Goal: Obtain resource: Download file/media

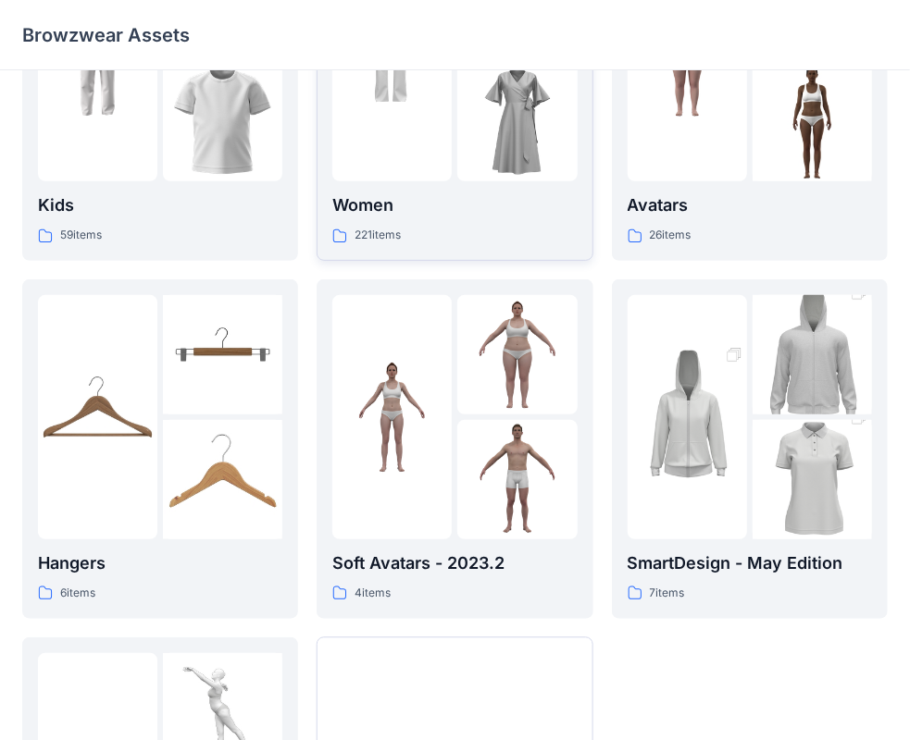
scroll to position [278, 0]
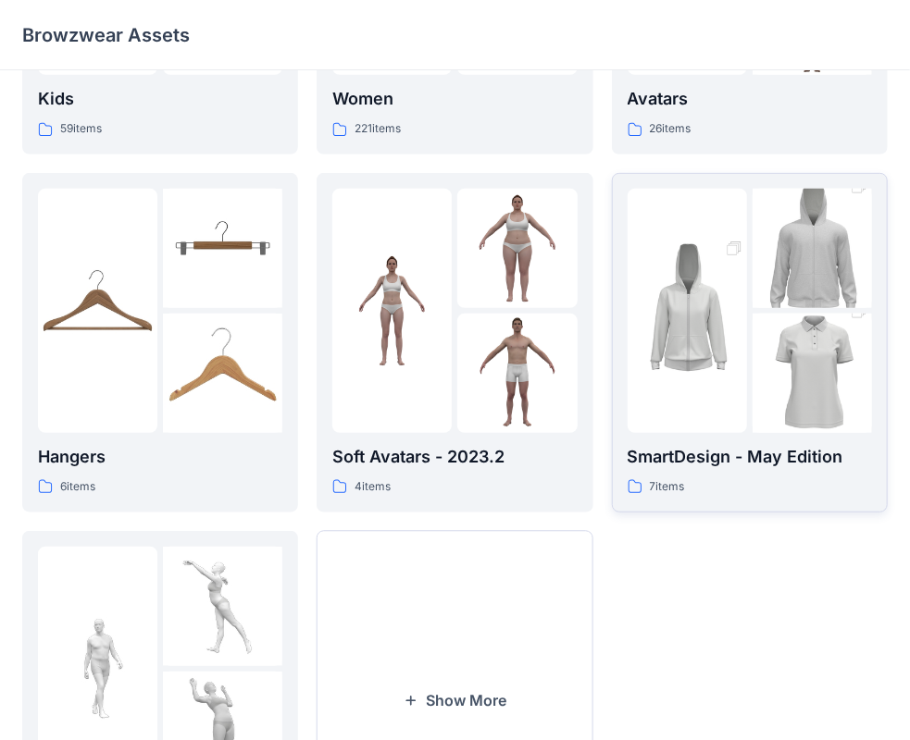
click at [690, 378] on img at bounding box center [686, 310] width 119 height 179
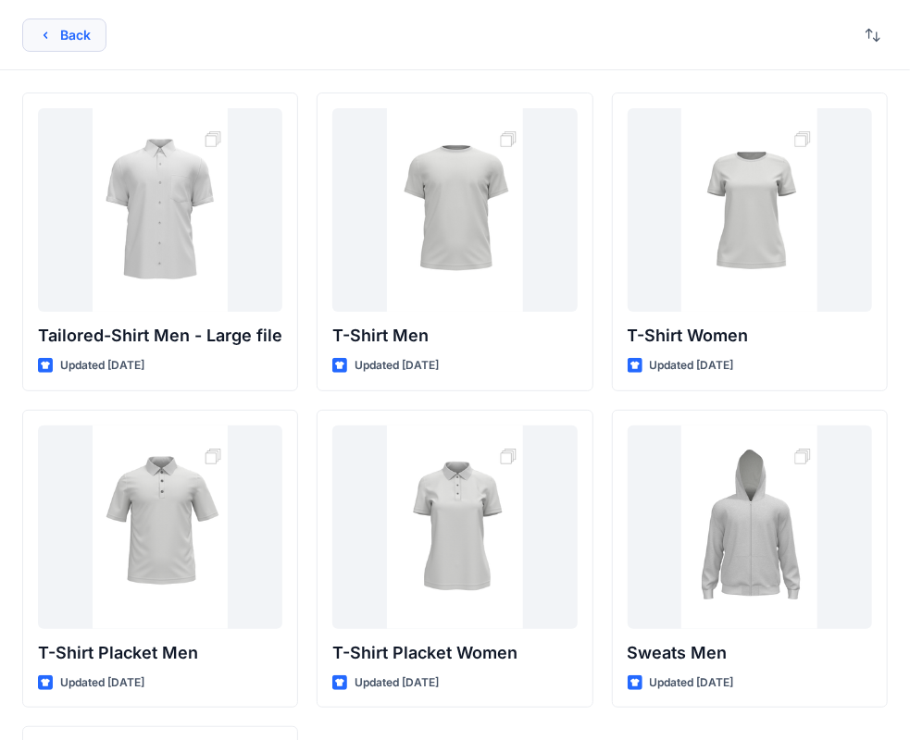
click at [83, 32] on button "Back" at bounding box center [64, 35] width 84 height 33
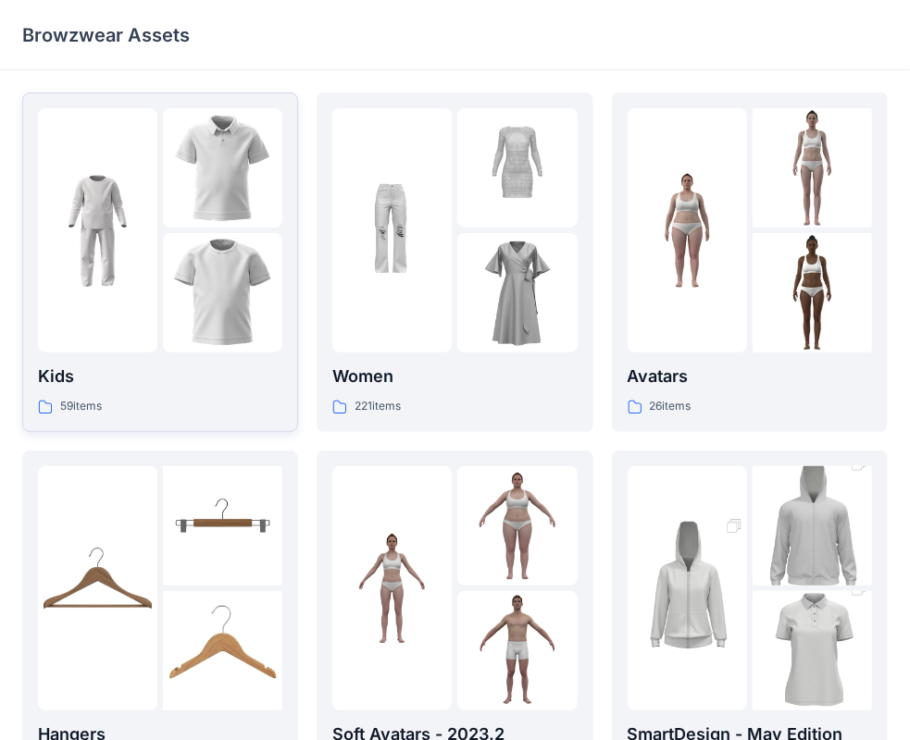
click at [170, 385] on p "Kids" at bounding box center [160, 377] width 244 height 26
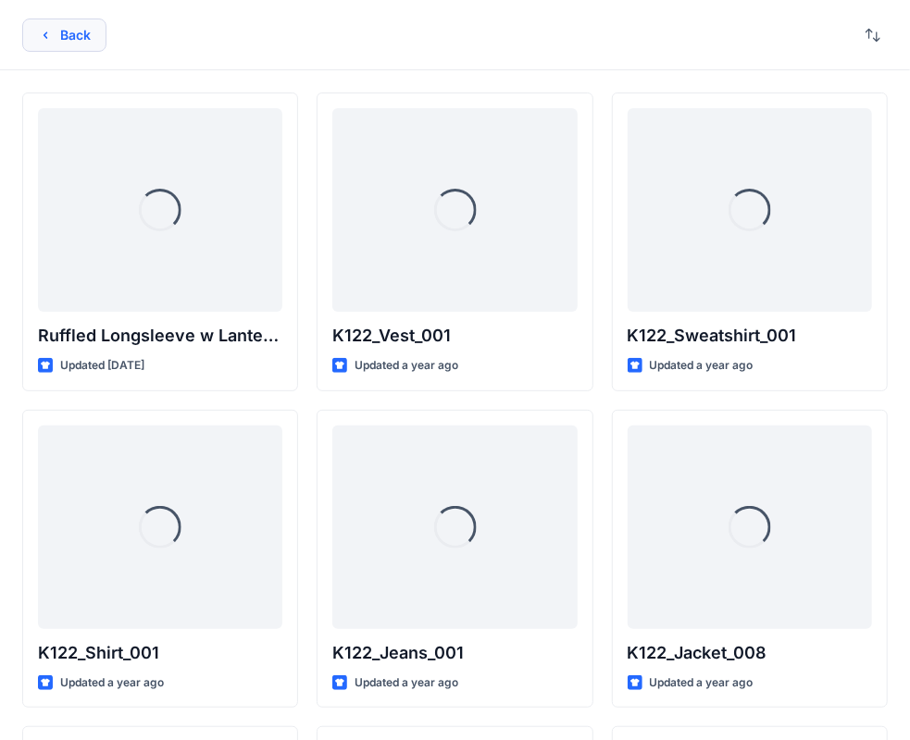
click at [73, 43] on button "Back" at bounding box center [64, 35] width 84 height 33
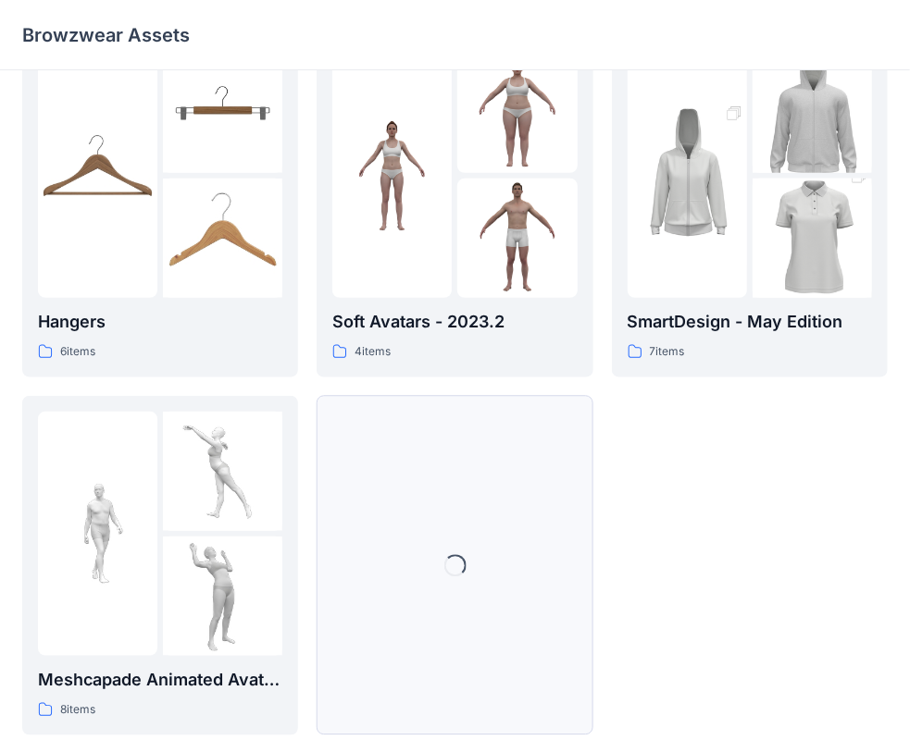
scroll to position [459, 0]
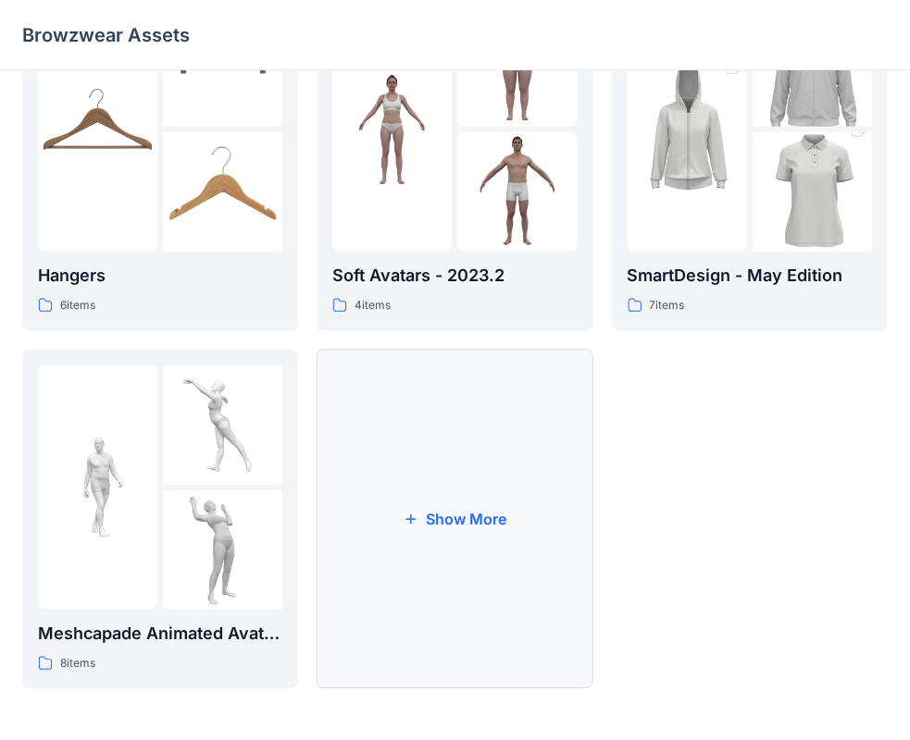
click at [502, 529] on button "Show More" at bounding box center [454, 520] width 276 height 340
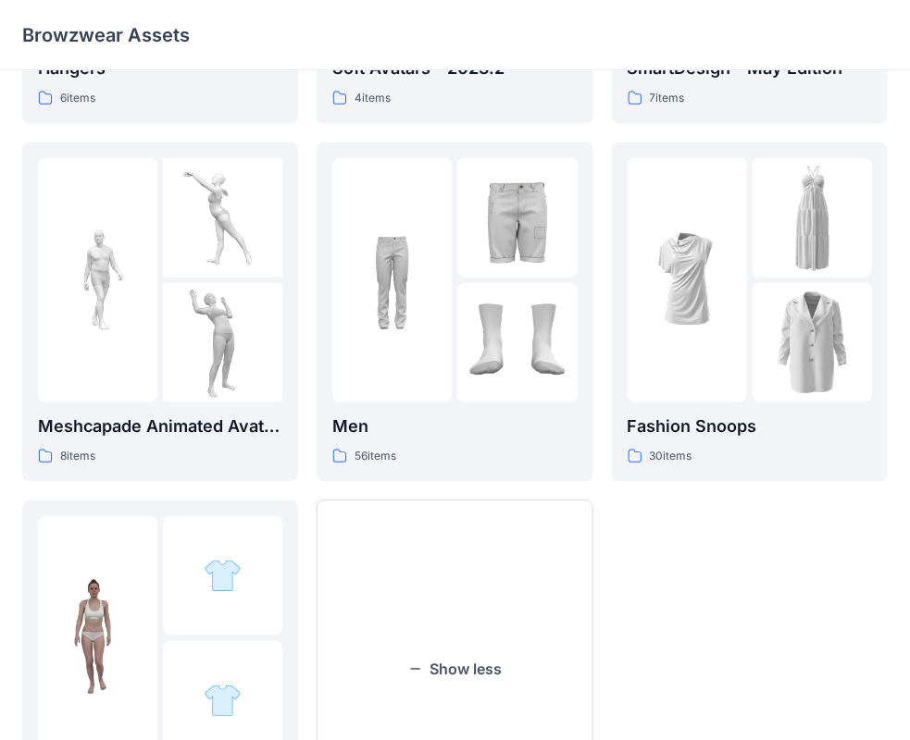
scroll to position [818, 0]
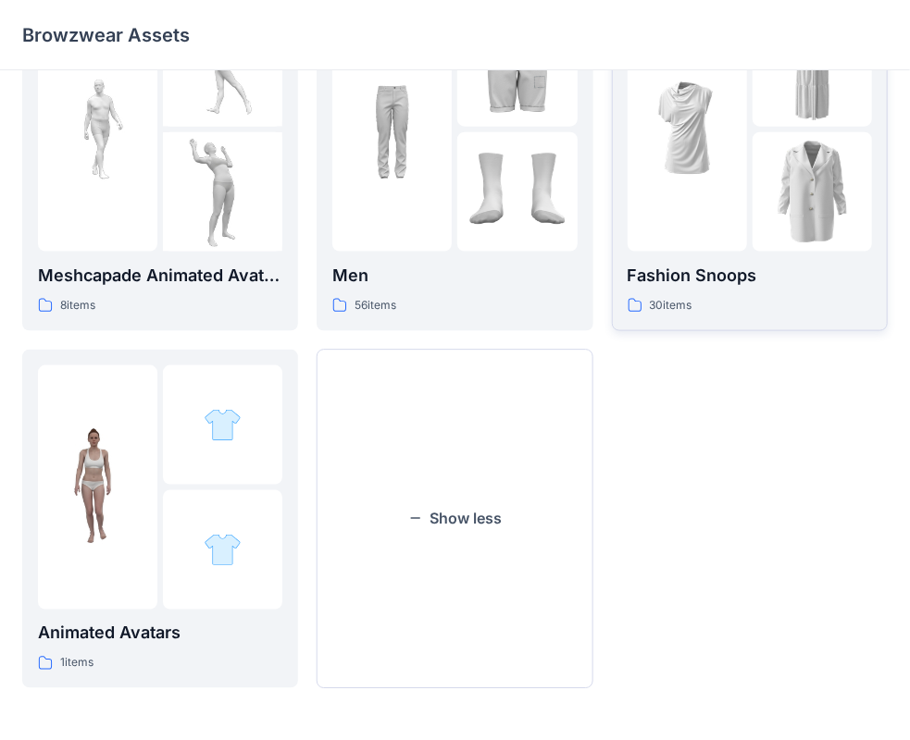
click at [808, 268] on p "Fashion Snoops" at bounding box center [749, 276] width 244 height 26
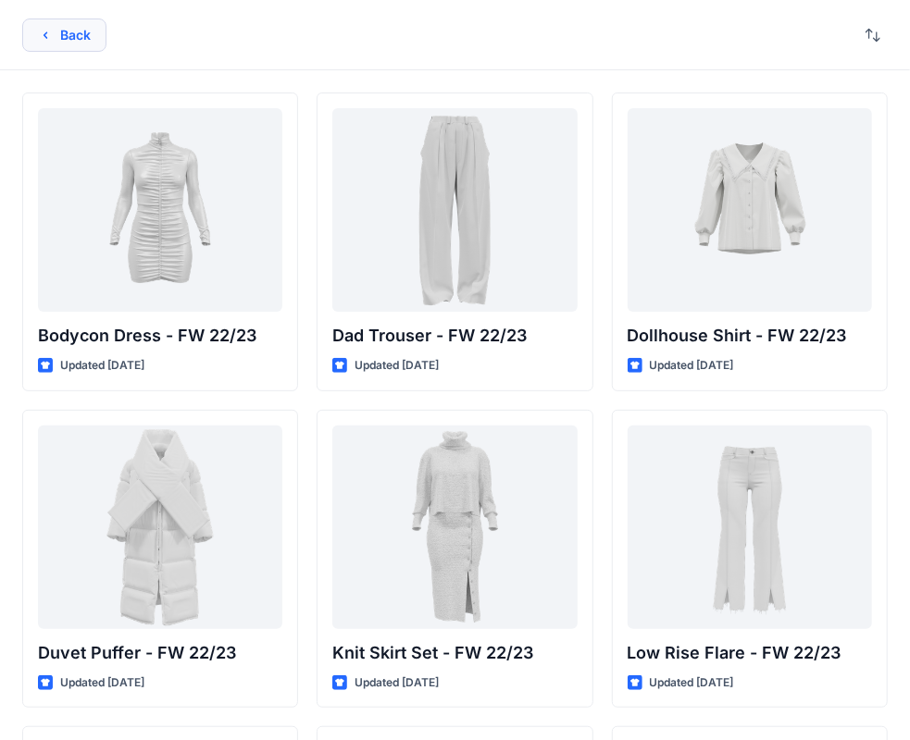
click at [45, 39] on icon "button" at bounding box center [45, 35] width 15 height 15
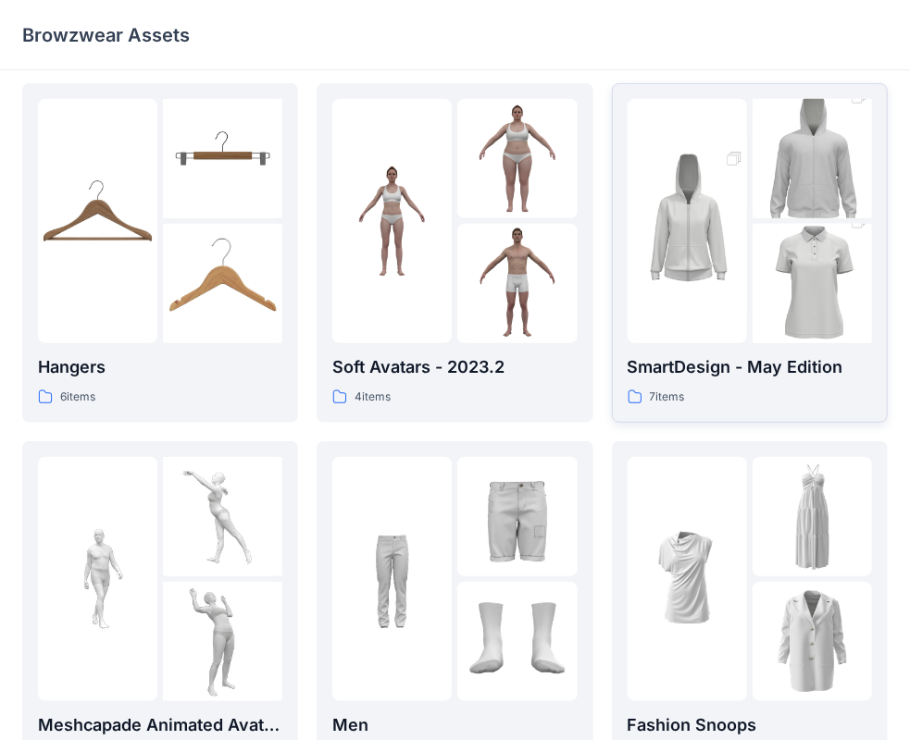
scroll to position [370, 0]
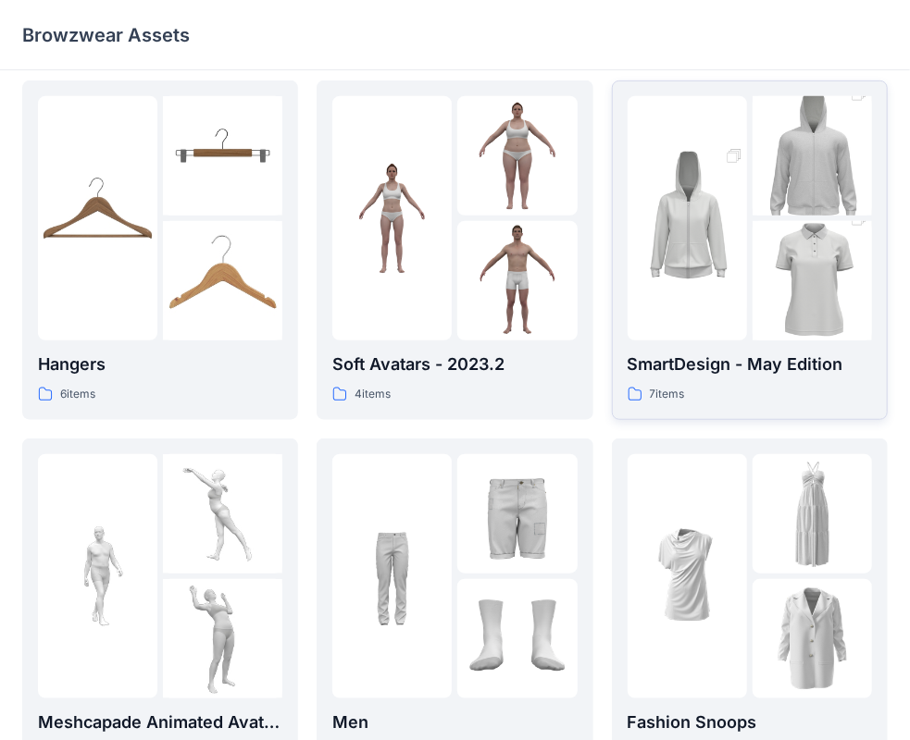
click at [743, 402] on div "7 items" at bounding box center [749, 394] width 244 height 19
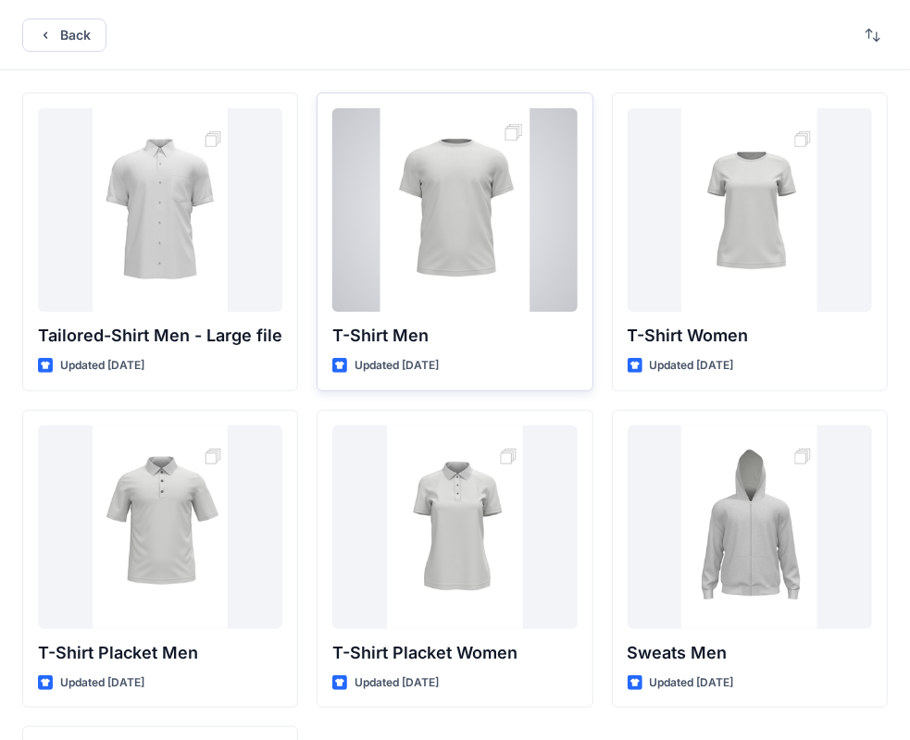
click at [387, 246] on div at bounding box center [454, 210] width 244 height 204
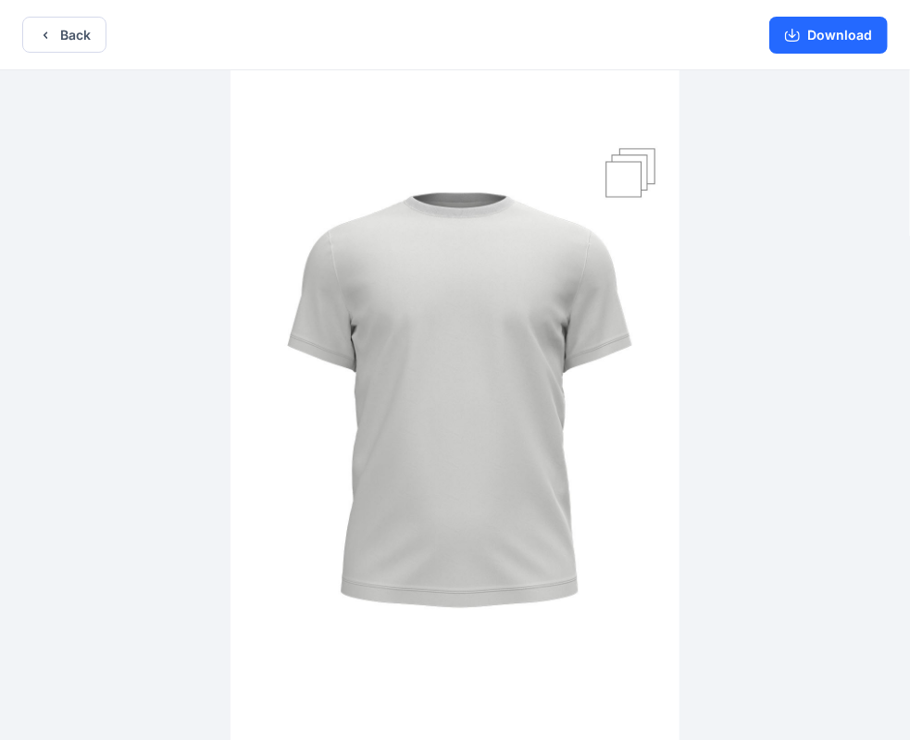
click at [630, 159] on img at bounding box center [454, 407] width 449 height 674
click at [627, 178] on img at bounding box center [454, 407] width 449 height 674
drag, startPoint x: 641, startPoint y: 146, endPoint x: 568, endPoint y: 261, distance: 136.0
click at [527, 206] on img at bounding box center [454, 407] width 449 height 674
drag, startPoint x: 636, startPoint y: 342, endPoint x: 516, endPoint y: 367, distance: 121.9
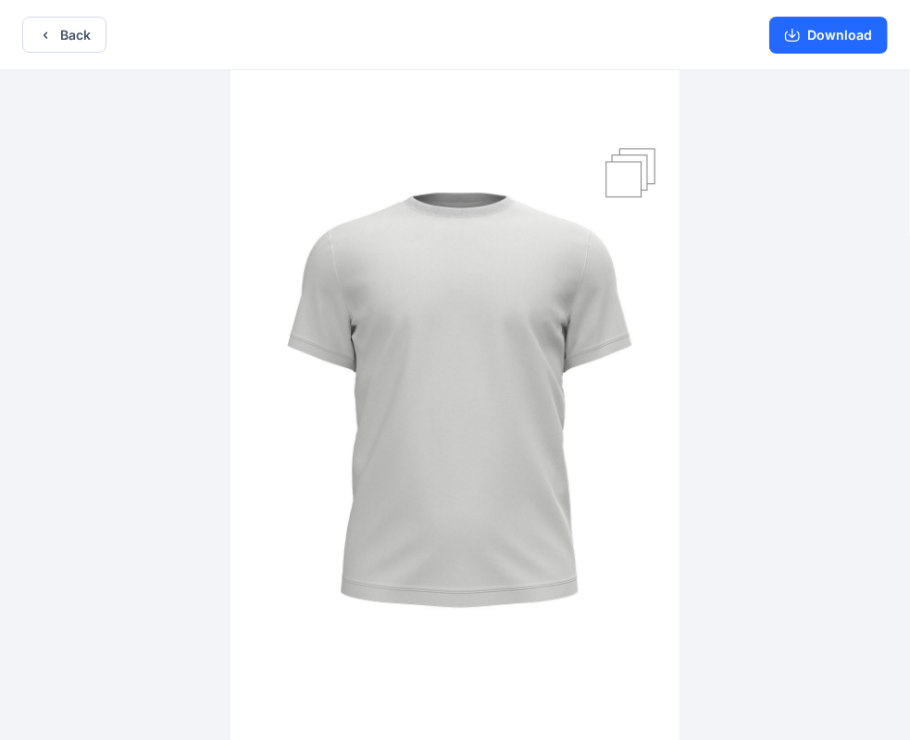
click at [470, 383] on img at bounding box center [454, 407] width 449 height 674
click at [657, 160] on img at bounding box center [454, 407] width 449 height 674
click at [633, 169] on img at bounding box center [454, 407] width 449 height 674
click at [624, 175] on img at bounding box center [454, 407] width 449 height 674
click at [813, 48] on button "Download" at bounding box center [828, 35] width 118 height 37
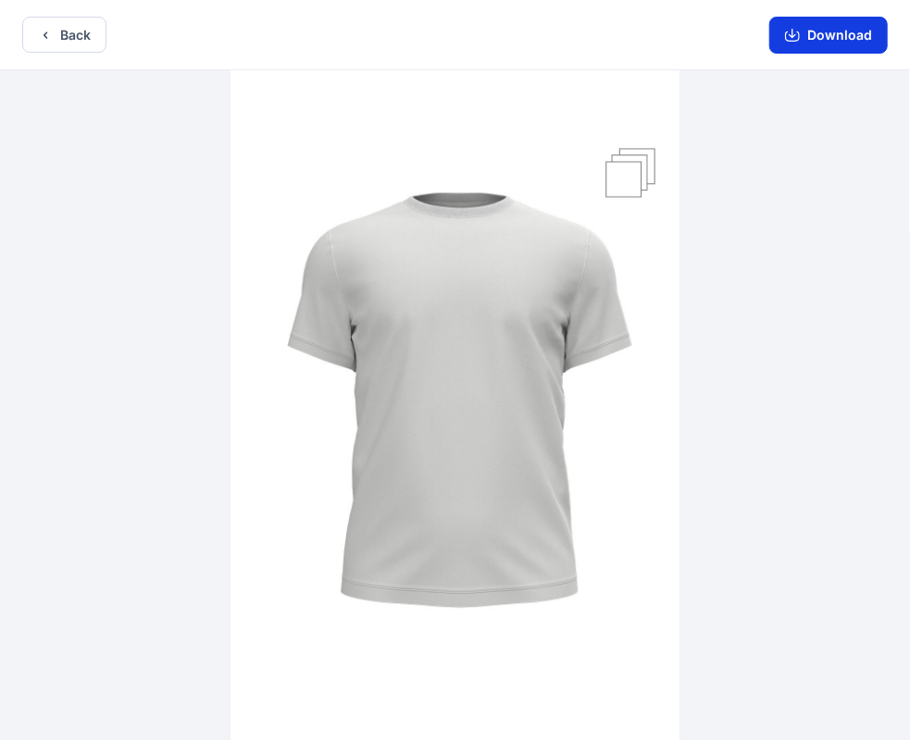
click at [810, 44] on button "Download" at bounding box center [828, 35] width 118 height 37
